Goal: Use online tool/utility: Utilize a website feature to perform a specific function

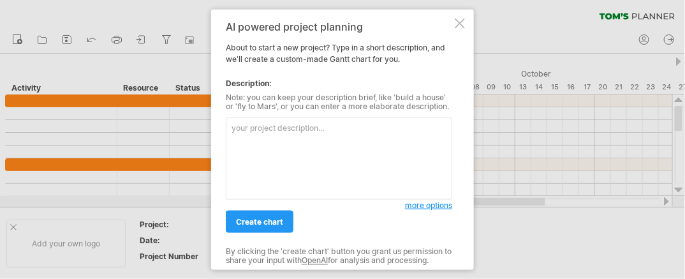
click at [280, 165] on textarea at bounding box center [339, 158] width 226 height 82
click at [275, 162] on textarea at bounding box center [339, 158] width 226 height 82
paste textarea "開始時間 結束時間 任務 備註 [DATE] [DATE] 1. 撰寫無法滿分項目之自評內容 2. 彙整創新項目及撰寫自評內容 [DATE] [DATE] 第…"
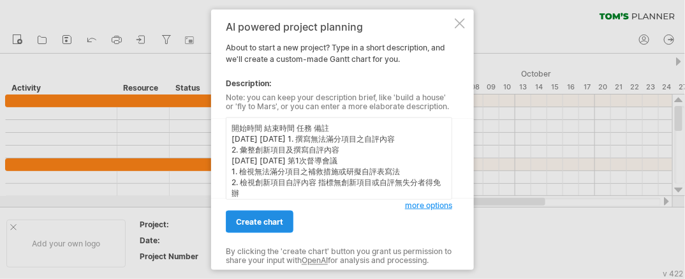
type textarea "開始時間 結束時間 任務 備註 [DATE] [DATE] 1. 撰寫無法滿分項目之自評內容 2. 彙整創新項目及撰寫自評內容 [DATE] [DATE] 第…"
click at [279, 222] on span "create chart" at bounding box center [259, 222] width 47 height 10
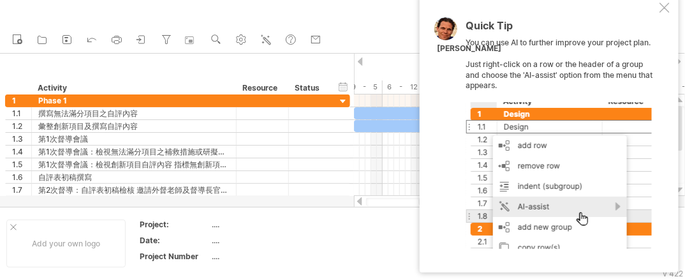
click at [665, 8] on div at bounding box center [664, 8] width 10 height 10
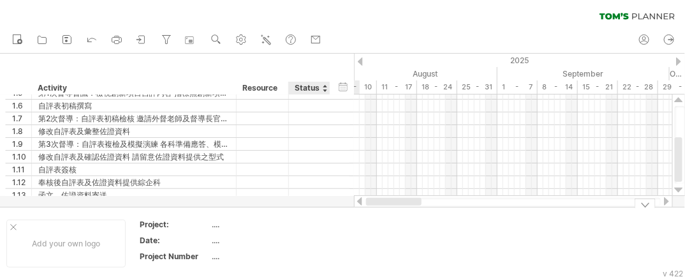
drag, startPoint x: 434, startPoint y: 202, endPoint x: 312, endPoint y: 208, distance: 122.0
click at [312, 208] on div "Trying to reach [DOMAIN_NAME] Connected again... 0% clear filter new 1" at bounding box center [342, 139] width 685 height 279
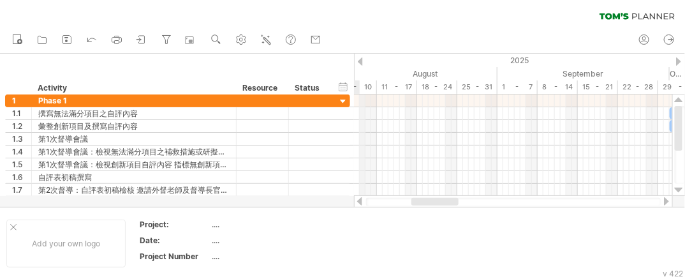
click at [363, 62] on div "2025" at bounding box center [586, 60] width 1222 height 13
click at [680, 60] on div at bounding box center [678, 61] width 5 height 8
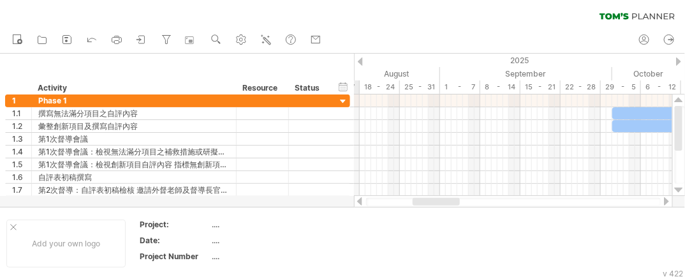
click at [680, 59] on div at bounding box center [678, 61] width 5 height 8
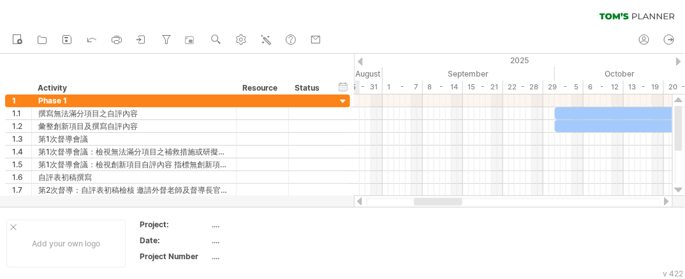
click at [680, 59] on div at bounding box center [678, 61] width 5 height 8
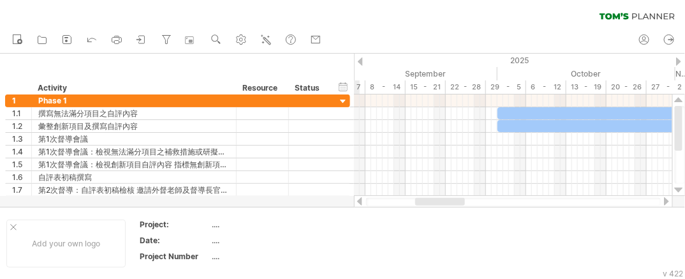
click at [680, 59] on div at bounding box center [678, 61] width 5 height 8
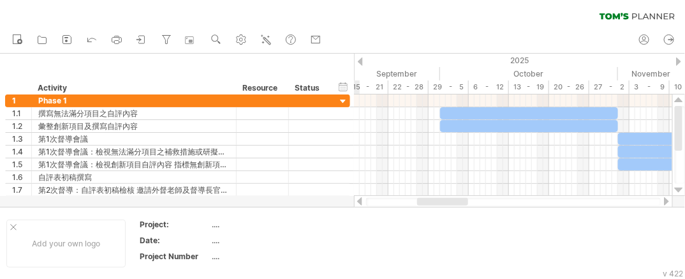
click at [680, 59] on div at bounding box center [678, 61] width 5 height 8
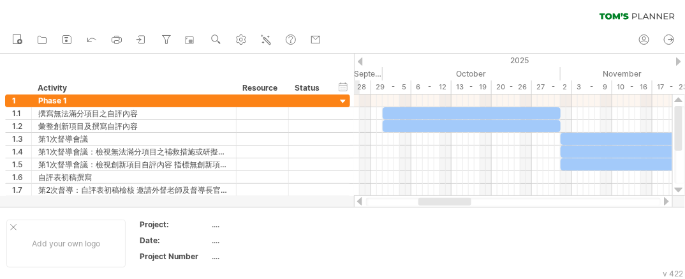
click at [679, 59] on div at bounding box center [678, 61] width 5 height 8
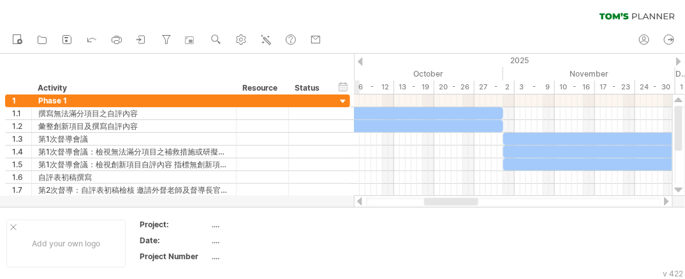
click at [361, 61] on div at bounding box center [360, 61] width 5 height 8
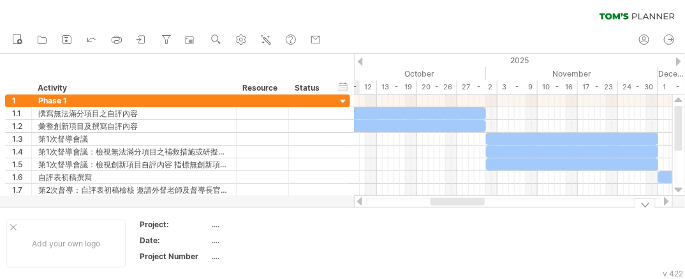
drag, startPoint x: 457, startPoint y: 202, endPoint x: 469, endPoint y: 218, distance: 20.0
click at [469, 218] on div "Trying to reach [DOMAIN_NAME] Connected again... 0% clear filter new 1" at bounding box center [342, 139] width 685 height 279
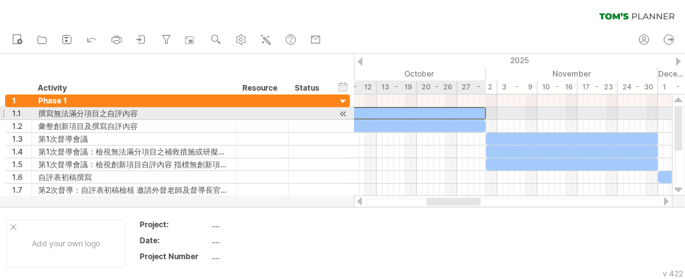
click at [372, 114] on div at bounding box center [397, 113] width 178 height 12
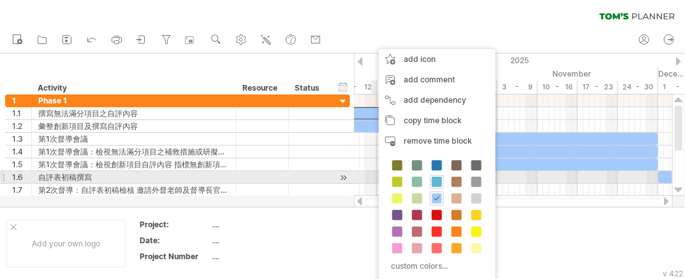
click at [437, 179] on span at bounding box center [437, 182] width 10 height 10
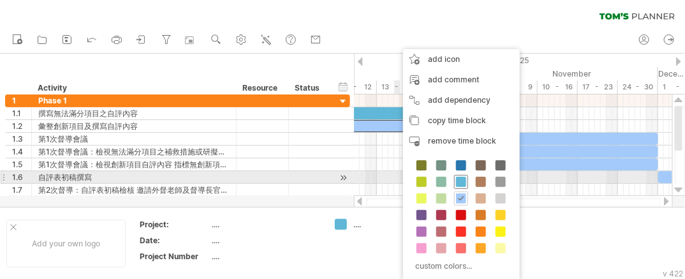
click at [460, 181] on span at bounding box center [461, 182] width 10 height 10
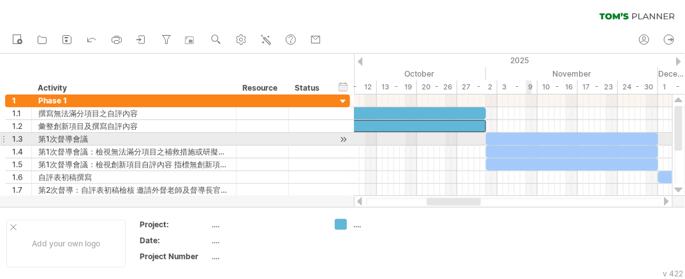
click at [530, 134] on div at bounding box center [572, 139] width 172 height 12
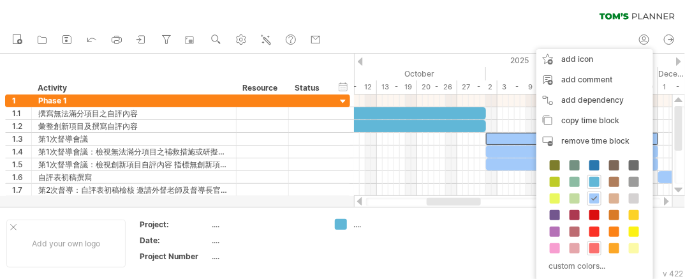
click at [593, 243] on span at bounding box center [594, 248] width 10 height 10
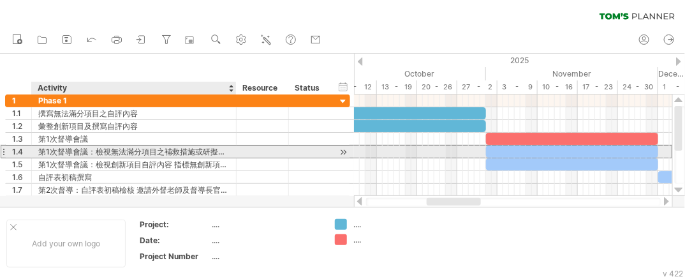
click at [91, 150] on div "第1次督導會議：檢視無法滿分項目之補救措施或研擬自評表寫法" at bounding box center [133, 151] width 191 height 12
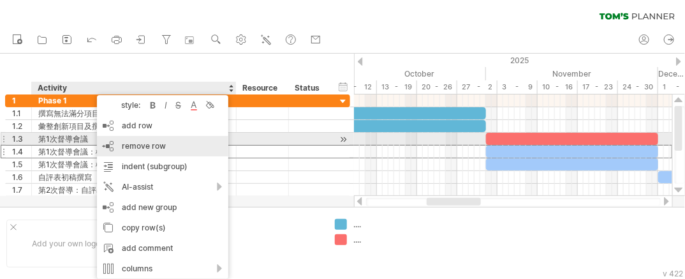
click at [128, 143] on span "remove row" at bounding box center [144, 146] width 44 height 10
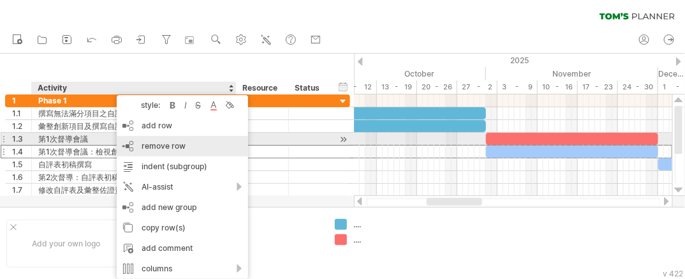
click at [168, 144] on span "remove row" at bounding box center [164, 146] width 44 height 10
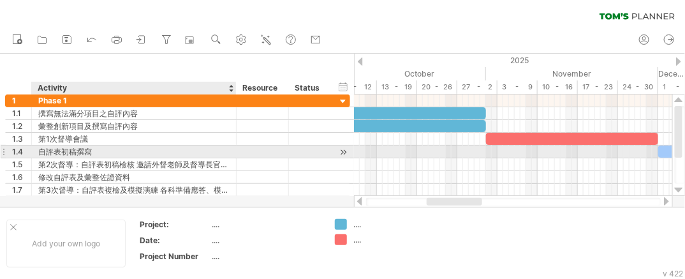
click at [111, 150] on div "自評表初稿撰寫" at bounding box center [133, 151] width 191 height 12
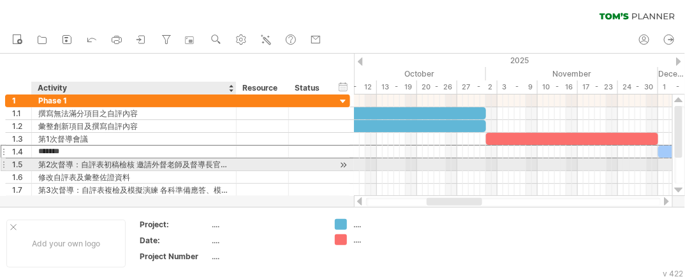
click at [123, 165] on div "第2次督導：自評表初稿檢核 邀請外督老師及督導長官書面審查" at bounding box center [133, 164] width 191 height 12
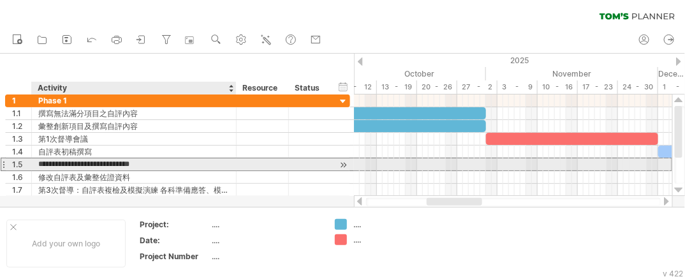
click at [143, 159] on input "**********" at bounding box center [133, 164] width 191 height 12
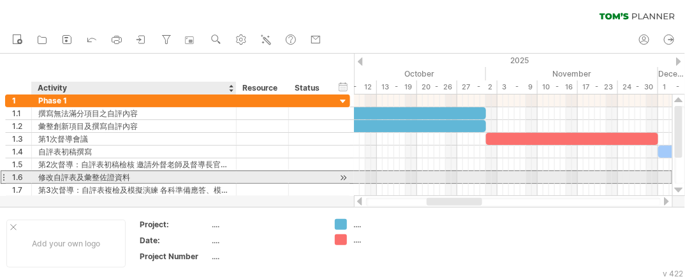
click at [136, 179] on div "修改自評表及彙整佐證資料" at bounding box center [133, 177] width 191 height 12
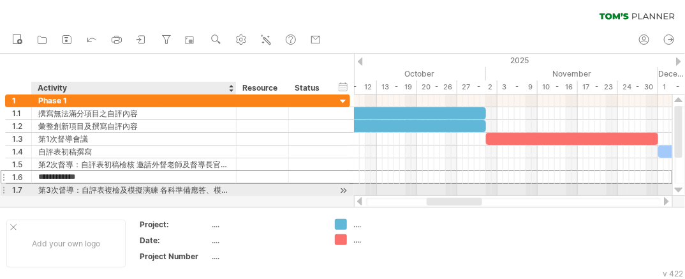
click at [138, 187] on div "第3次督導：自評表複檢及模擬演練 各科準備應答、模擬綜合座談" at bounding box center [133, 190] width 191 height 12
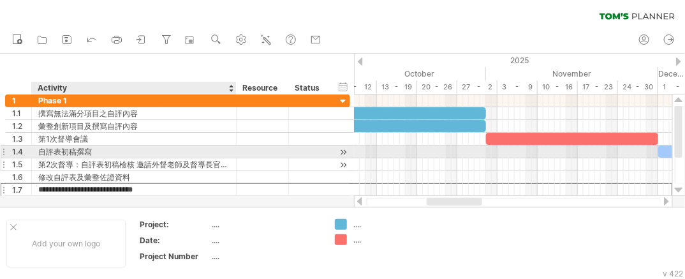
click at [177, 158] on div "第2次督導：自評表初稿檢核 邀請外督老師及督導長官書面審查" at bounding box center [133, 164] width 191 height 12
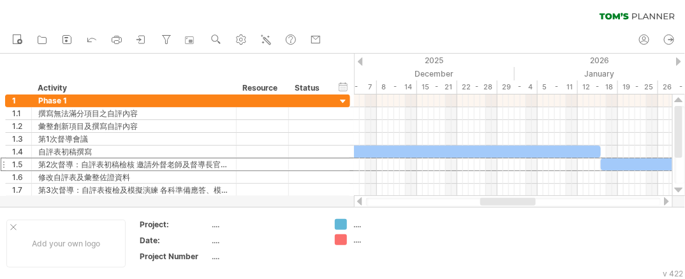
drag, startPoint x: 464, startPoint y: 199, endPoint x: 517, endPoint y: 198, distance: 52.9
click at [517, 198] on div at bounding box center [507, 202] width 55 height 8
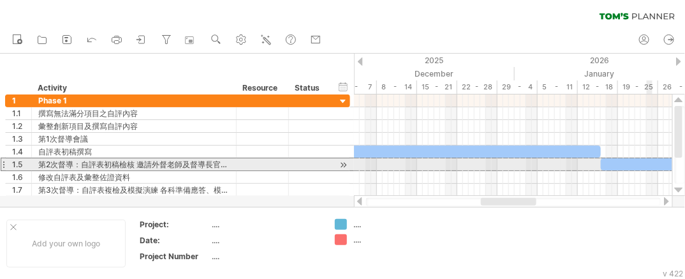
click at [647, 160] on div at bounding box center [684, 164] width 166 height 12
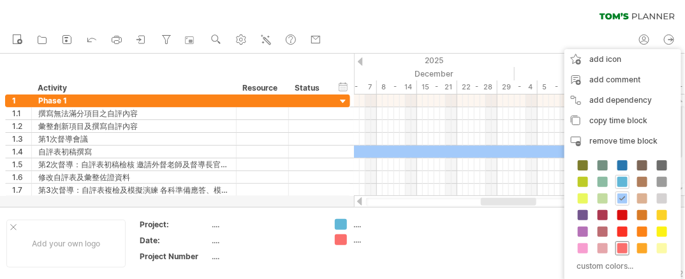
click at [625, 245] on span at bounding box center [622, 248] width 10 height 10
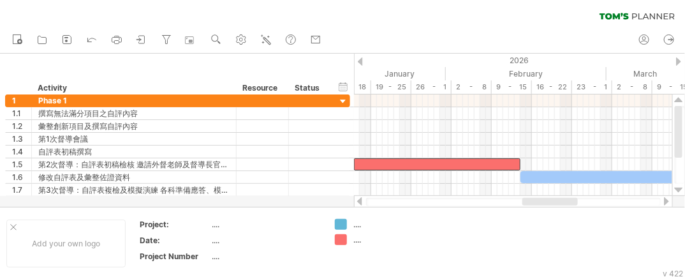
drag, startPoint x: 521, startPoint y: 202, endPoint x: 563, endPoint y: 202, distance: 42.1
click at [563, 202] on div at bounding box center [549, 202] width 55 height 8
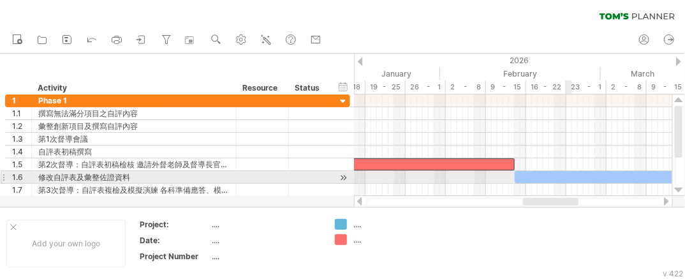
click at [569, 173] on div at bounding box center [595, 177] width 161 height 12
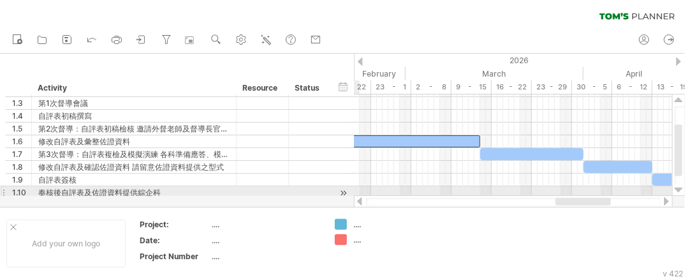
drag, startPoint x: 564, startPoint y: 200, endPoint x: 596, endPoint y: 195, distance: 32.3
click at [596, 195] on div at bounding box center [513, 201] width 319 height 13
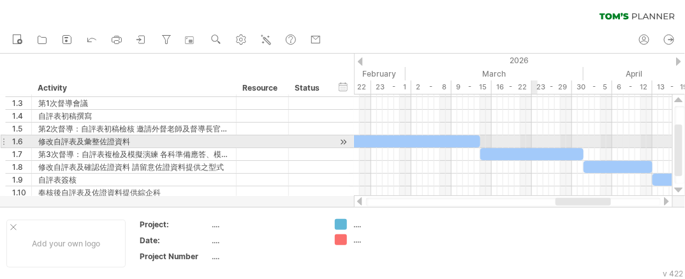
click at [534, 145] on div at bounding box center [513, 141] width 318 height 13
click at [534, 148] on div at bounding box center [531, 154] width 103 height 12
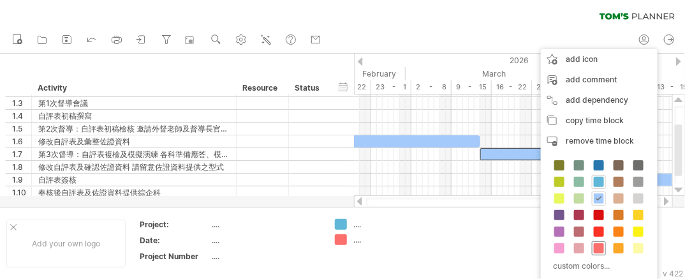
click at [596, 243] on span at bounding box center [599, 248] width 10 height 10
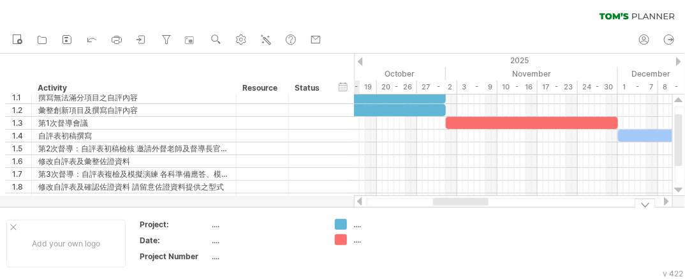
drag, startPoint x: 585, startPoint y: 201, endPoint x: 463, endPoint y: 207, distance: 122.6
click at [463, 207] on div "Trying to reach [DOMAIN_NAME] Connected again... 0% clear filter new 1" at bounding box center [342, 139] width 685 height 279
click at [317, 223] on div "...." at bounding box center [265, 224] width 107 height 11
type input "********"
click at [244, 240] on div "...." at bounding box center [265, 240] width 107 height 11
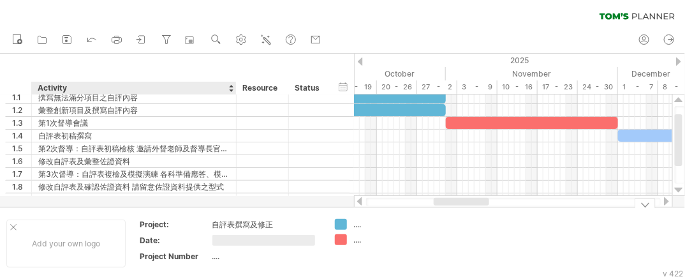
type input "*"
type input "***"
type input "****"
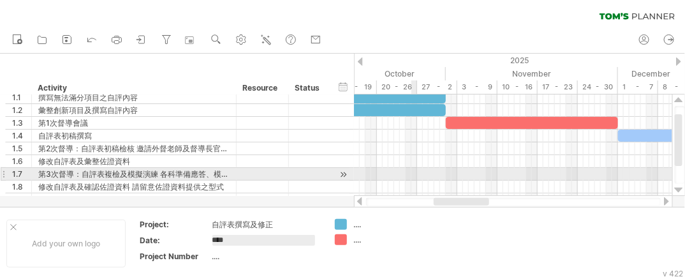
click at [413, 171] on div at bounding box center [513, 174] width 318 height 13
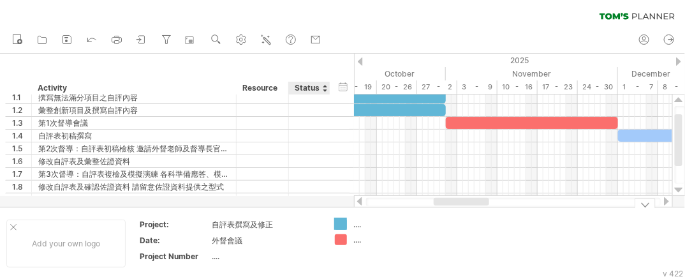
click at [336, 220] on div "Trying to reach [DOMAIN_NAME] Connected again... 0% clear filter new 1" at bounding box center [342, 139] width 685 height 279
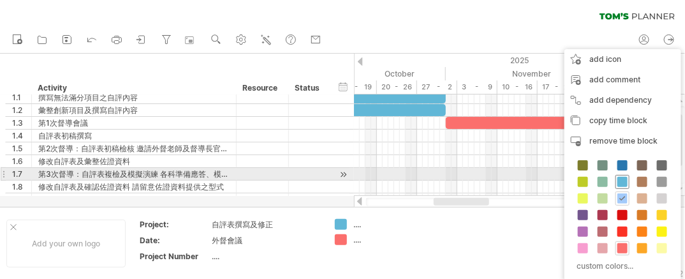
click at [620, 177] on span at bounding box center [622, 182] width 10 height 10
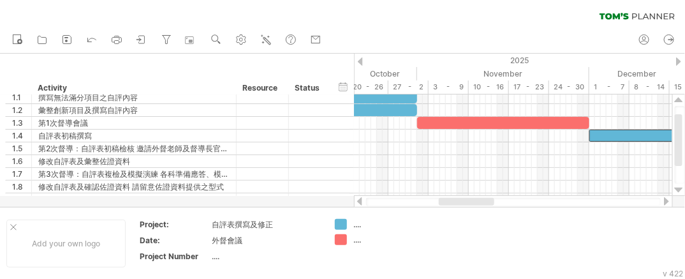
click at [483, 203] on div at bounding box center [466, 202] width 55 height 8
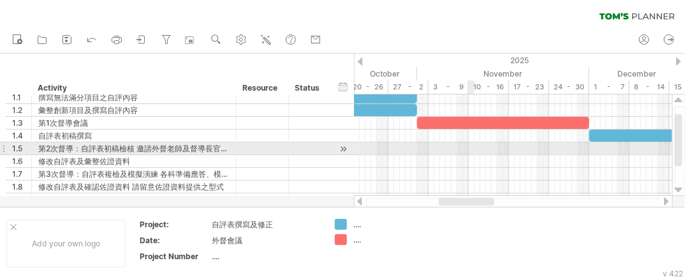
click at [472, 148] on div at bounding box center [513, 148] width 318 height 13
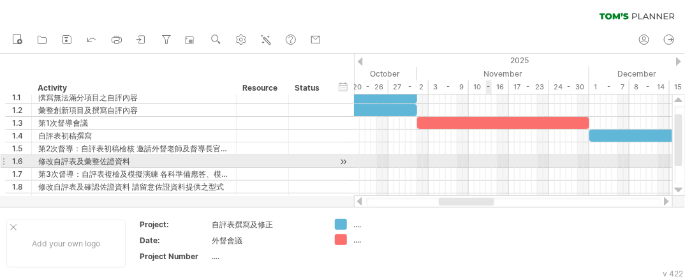
click at [487, 160] on div at bounding box center [513, 161] width 318 height 13
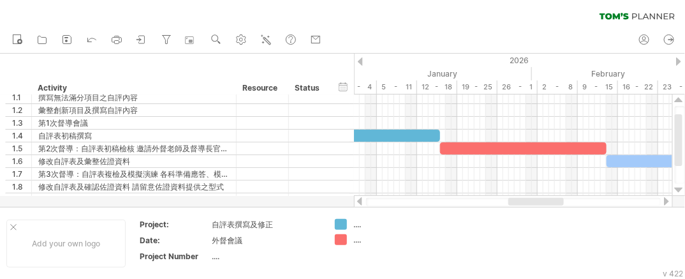
drag, startPoint x: 476, startPoint y: 202, endPoint x: 553, endPoint y: 202, distance: 77.2
click at [553, 202] on div at bounding box center [535, 202] width 55 height 8
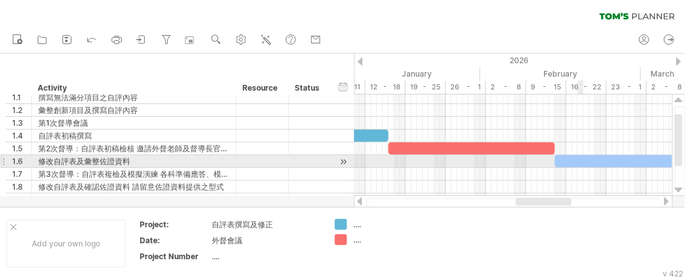
click at [584, 159] on div at bounding box center [635, 161] width 161 height 12
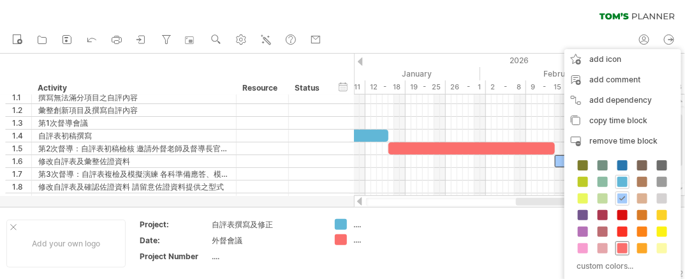
click at [624, 244] on span at bounding box center [622, 248] width 10 height 10
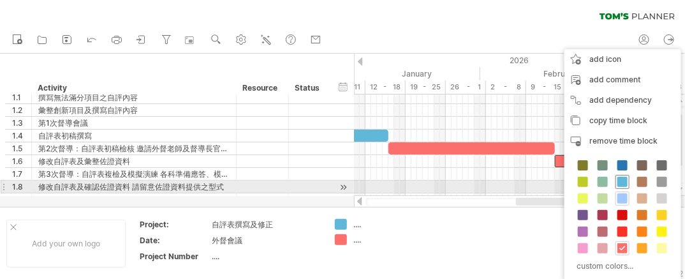
click at [624, 181] on span at bounding box center [622, 182] width 10 height 10
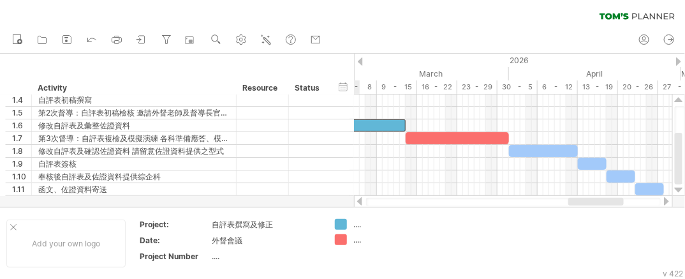
drag, startPoint x: 539, startPoint y: 202, endPoint x: 591, endPoint y: 197, distance: 52.5
click at [591, 197] on div at bounding box center [513, 201] width 319 height 13
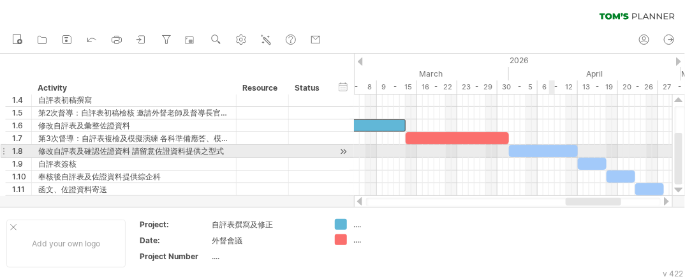
click at [553, 149] on div at bounding box center [543, 151] width 69 height 12
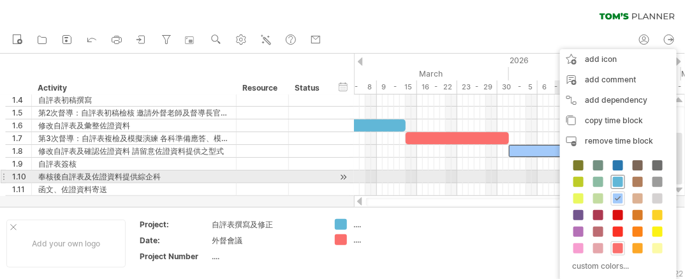
click at [615, 182] on span at bounding box center [618, 182] width 10 height 10
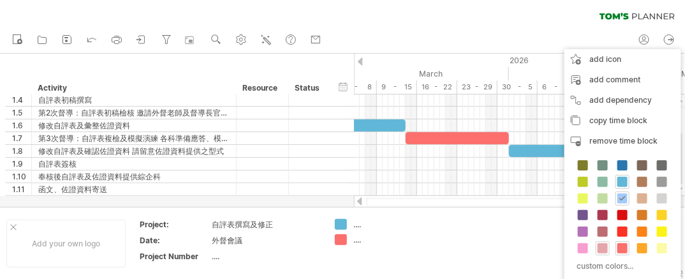
click at [601, 244] on span at bounding box center [602, 248] width 10 height 10
click at [602, 245] on span at bounding box center [602, 248] width 10 height 10
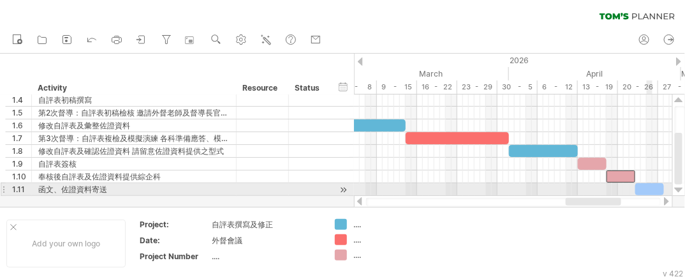
click at [651, 189] on div at bounding box center [649, 189] width 29 height 12
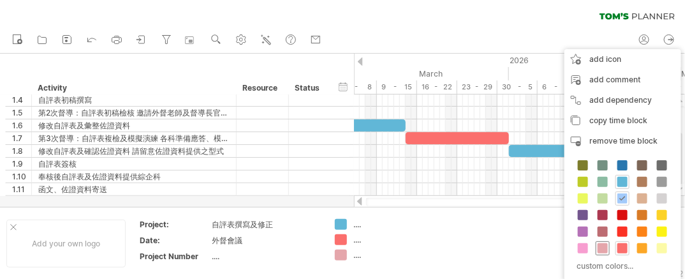
click at [605, 243] on span at bounding box center [602, 248] width 10 height 10
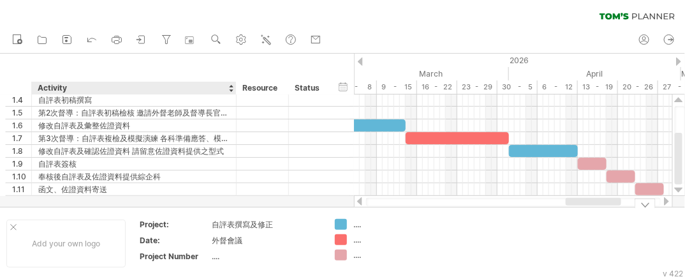
click at [238, 252] on div "...." at bounding box center [265, 256] width 107 height 11
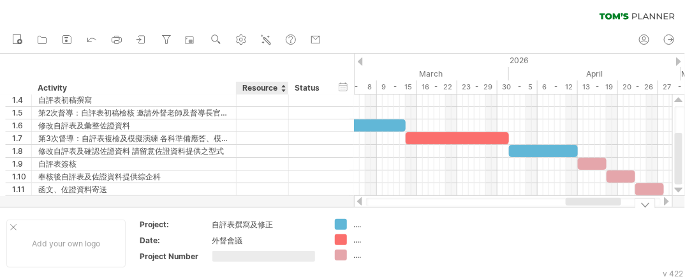
click at [344, 222] on div "Trying to reach [DOMAIN_NAME] Connected again... 0% clear filter new 1" at bounding box center [342, 139] width 685 height 279
click at [344, 240] on div "Trying to reach [DOMAIN_NAME] Connected again... 0% clear filter new 1" at bounding box center [342, 139] width 685 height 279
click at [342, 254] on div at bounding box center [341, 254] width 12 height 11
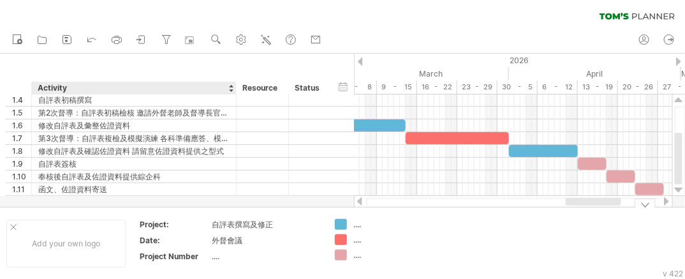
click at [216, 258] on div "...." at bounding box center [265, 256] width 107 height 11
type input "***"
click at [98, 246] on div "Add your own logo" at bounding box center [65, 243] width 119 height 48
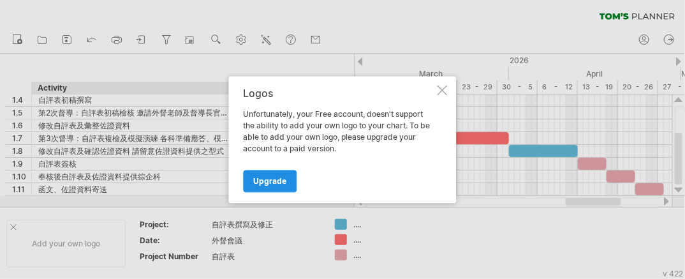
click at [267, 178] on span "Upgrade" at bounding box center [270, 181] width 33 height 10
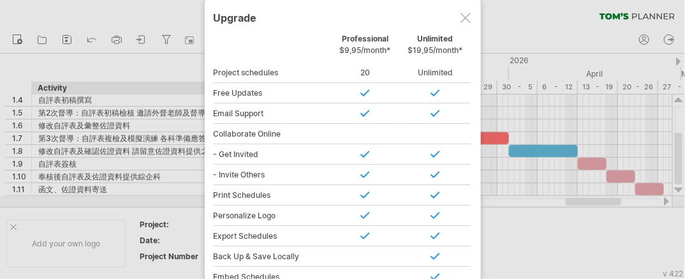
click at [466, 22] on div at bounding box center [465, 18] width 10 height 10
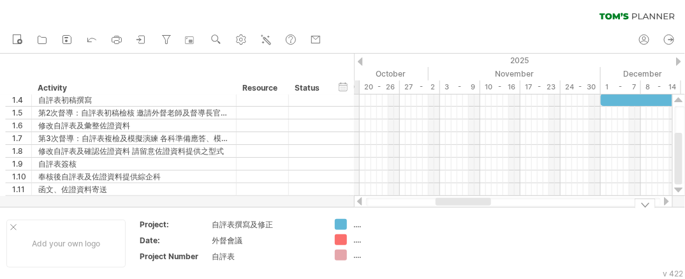
drag, startPoint x: 609, startPoint y: 203, endPoint x: 479, endPoint y: 212, distance: 130.4
click at [479, 212] on div "Trying to reach [DOMAIN_NAME] Connected again... 0% clear filter new 1" at bounding box center [342, 139] width 685 height 279
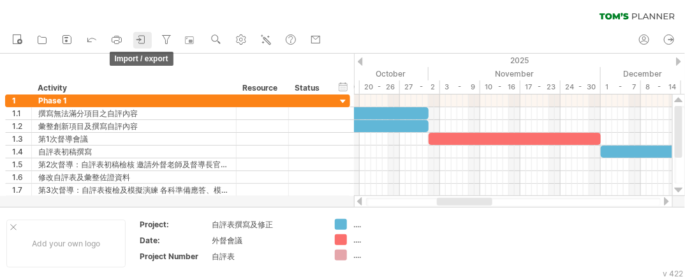
click at [140, 36] on icon at bounding box center [141, 39] width 13 height 13
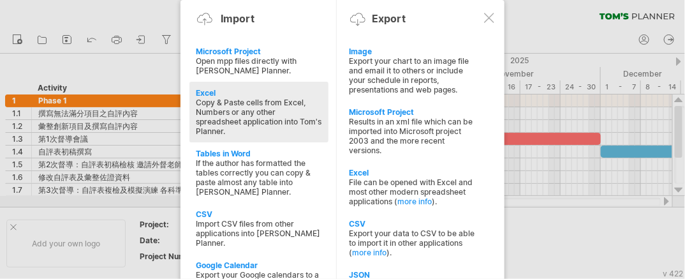
click at [247, 119] on div "Copy & Paste cells from Excel, Numbers or any other spreadsheet application int…" at bounding box center [259, 117] width 126 height 38
type textarea "**********"
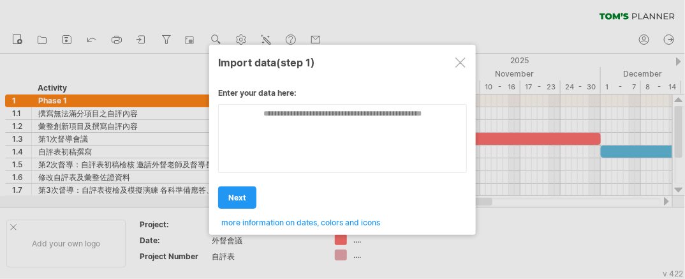
click at [460, 62] on div at bounding box center [460, 62] width 10 height 10
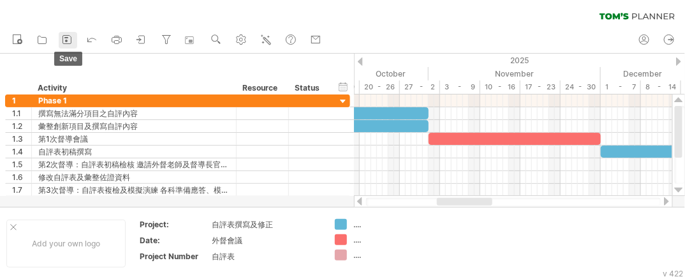
click at [66, 41] on rect at bounding box center [66, 41] width 3 height 3
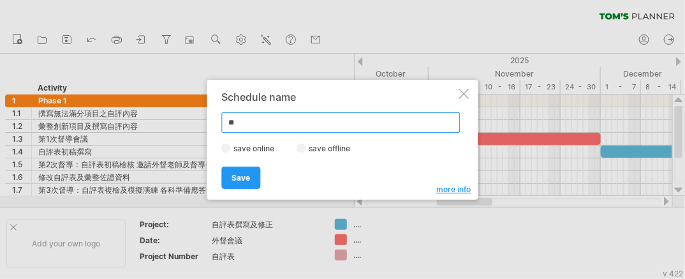
type input "*"
type input "********"
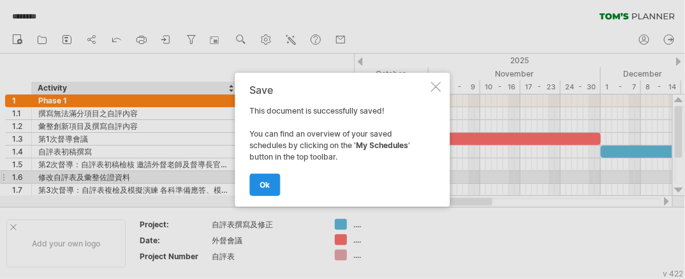
click at [263, 181] on span "ok" at bounding box center [265, 185] width 10 height 10
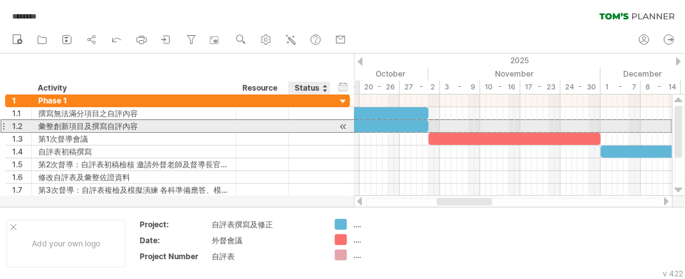
click at [300, 129] on div at bounding box center [309, 126] width 28 height 12
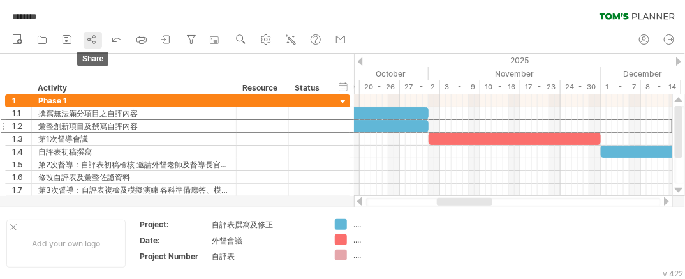
click at [94, 38] on icon at bounding box center [91, 39] width 13 height 13
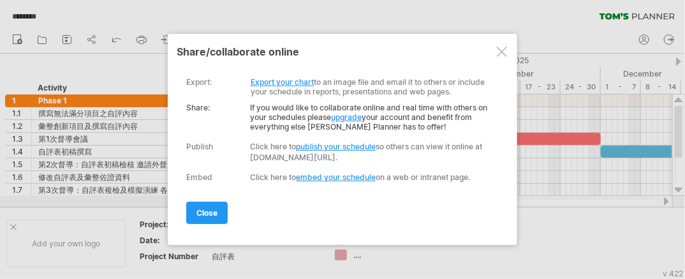
click at [205, 82] on div "export:" at bounding box center [199, 82] width 26 height 10
click at [285, 82] on link "Export your chart" at bounding box center [282, 82] width 63 height 10
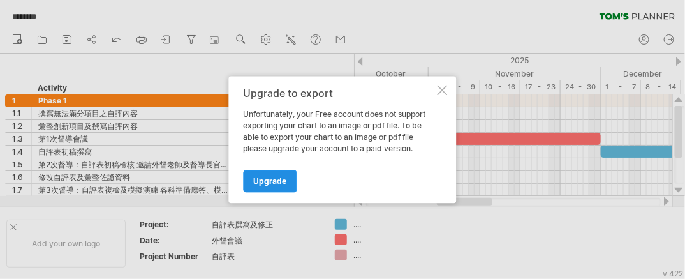
click at [270, 182] on span "Upgrade" at bounding box center [270, 181] width 33 height 10
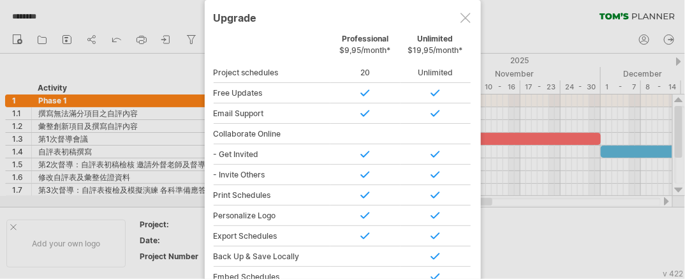
click at [463, 14] on div at bounding box center [465, 18] width 10 height 10
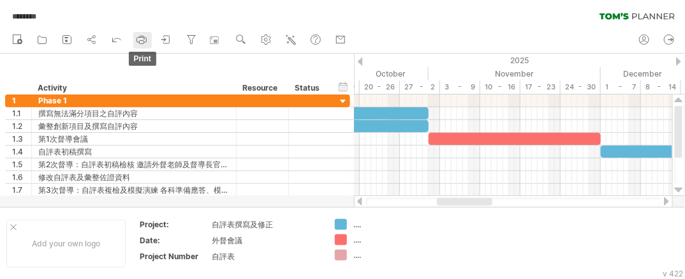
click at [149, 40] on link "print" at bounding box center [142, 40] width 18 height 17
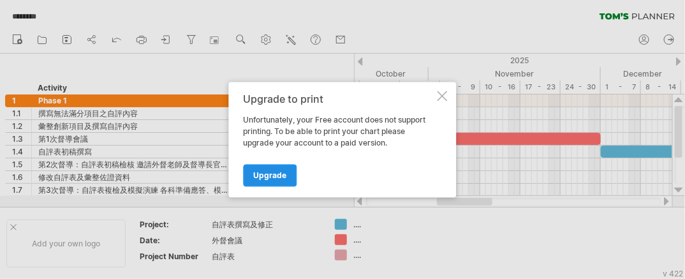
click at [277, 172] on span "Upgrade" at bounding box center [270, 175] width 33 height 10
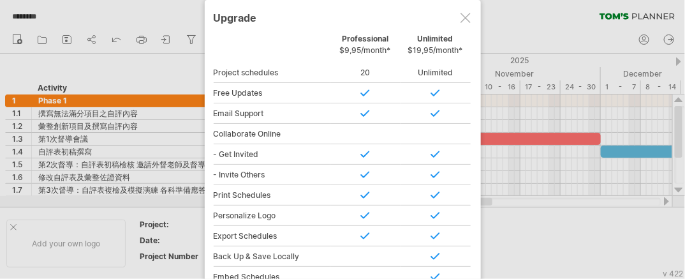
click at [467, 17] on div at bounding box center [465, 18] width 10 height 10
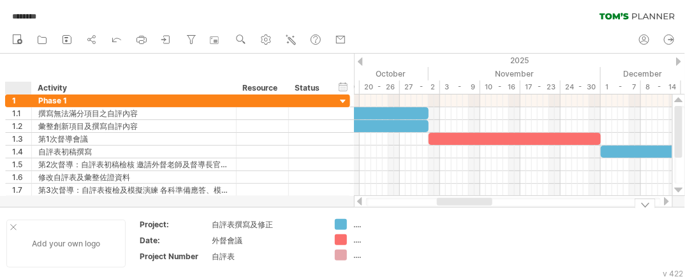
click at [11, 227] on div at bounding box center [13, 227] width 6 height 6
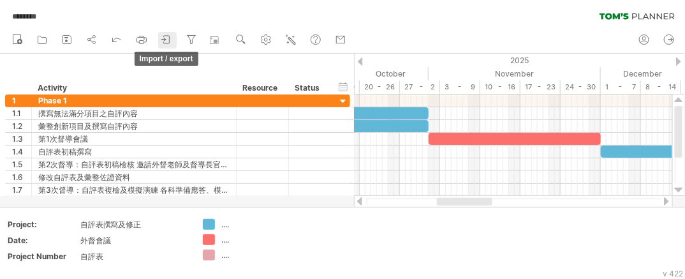
click at [165, 39] on icon at bounding box center [163, 39] width 4 height 3
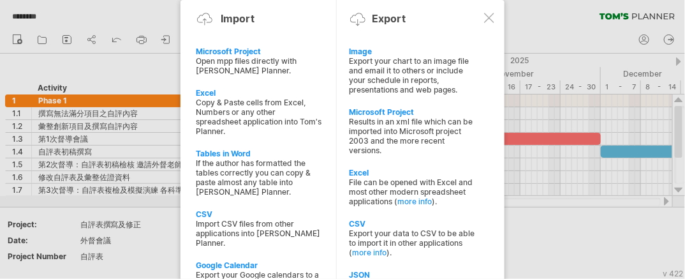
click at [488, 20] on div at bounding box center [489, 18] width 10 height 10
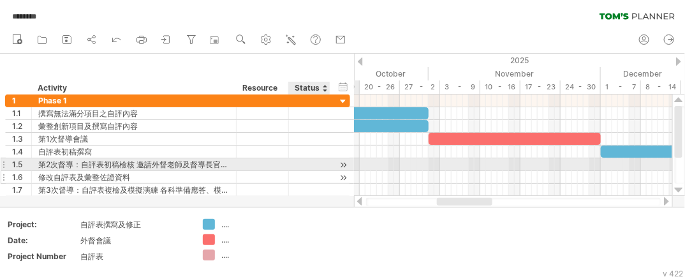
click at [332, 171] on div "**********" at bounding box center [177, 177] width 345 height 13
